Goal: Task Accomplishment & Management: Use online tool/utility

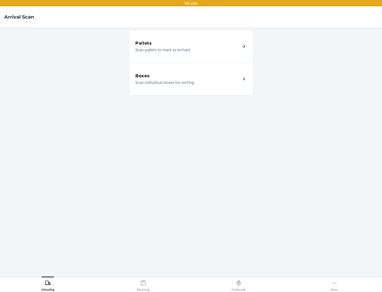
click at [188, 76] on div "Boxes" at bounding box center [188, 76] width 106 height 6
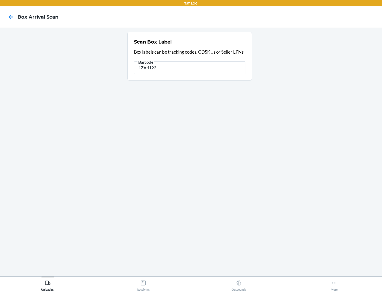
type input "1ZAti123"
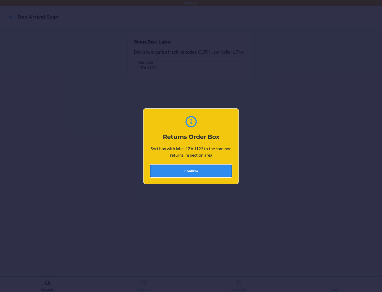
click at [191, 171] on button "Confirm" at bounding box center [191, 171] width 82 height 13
